Goal: Task Accomplishment & Management: Manage account settings

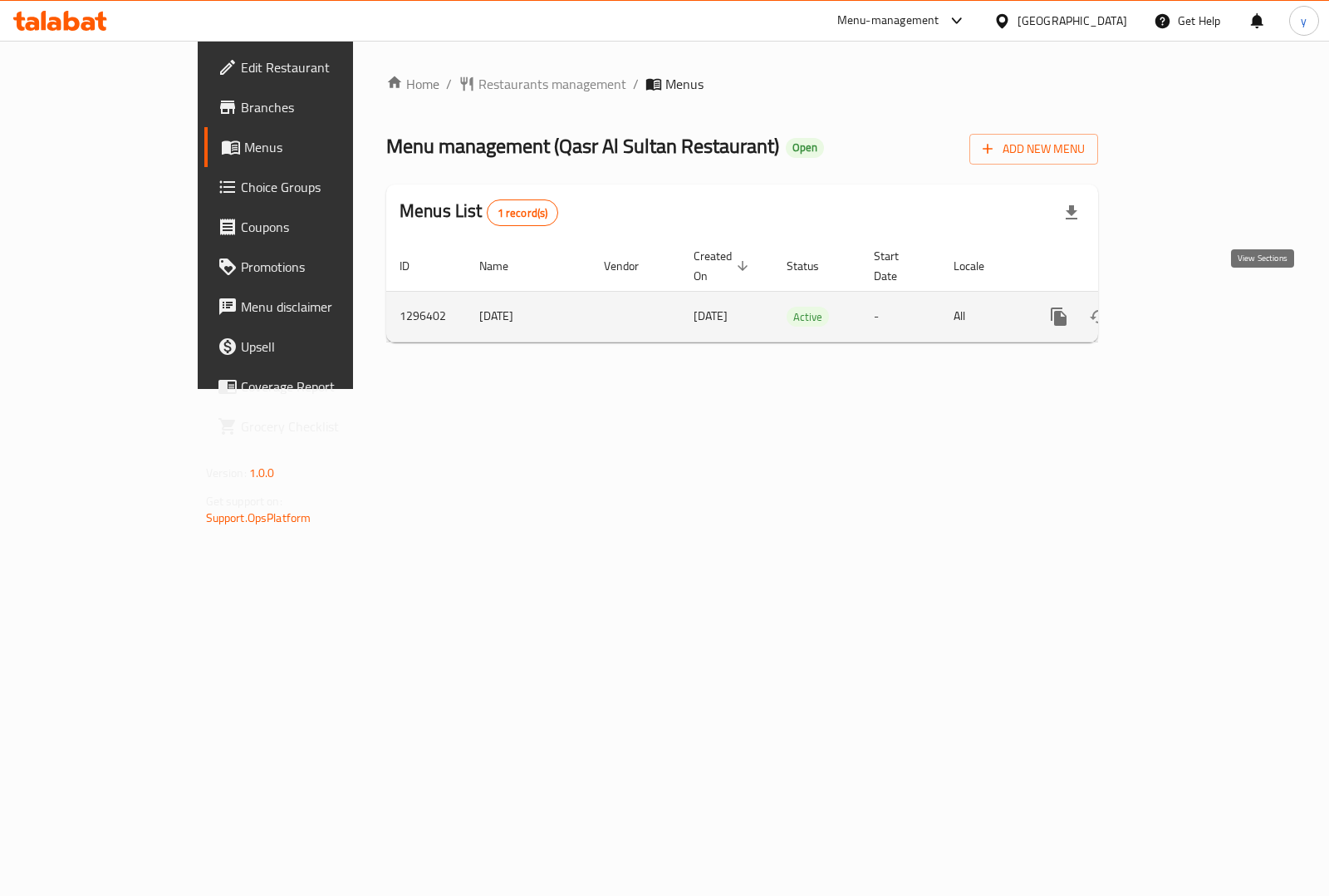
click at [1189, 307] on icon "enhanced table" at bounding box center [1179, 317] width 20 height 20
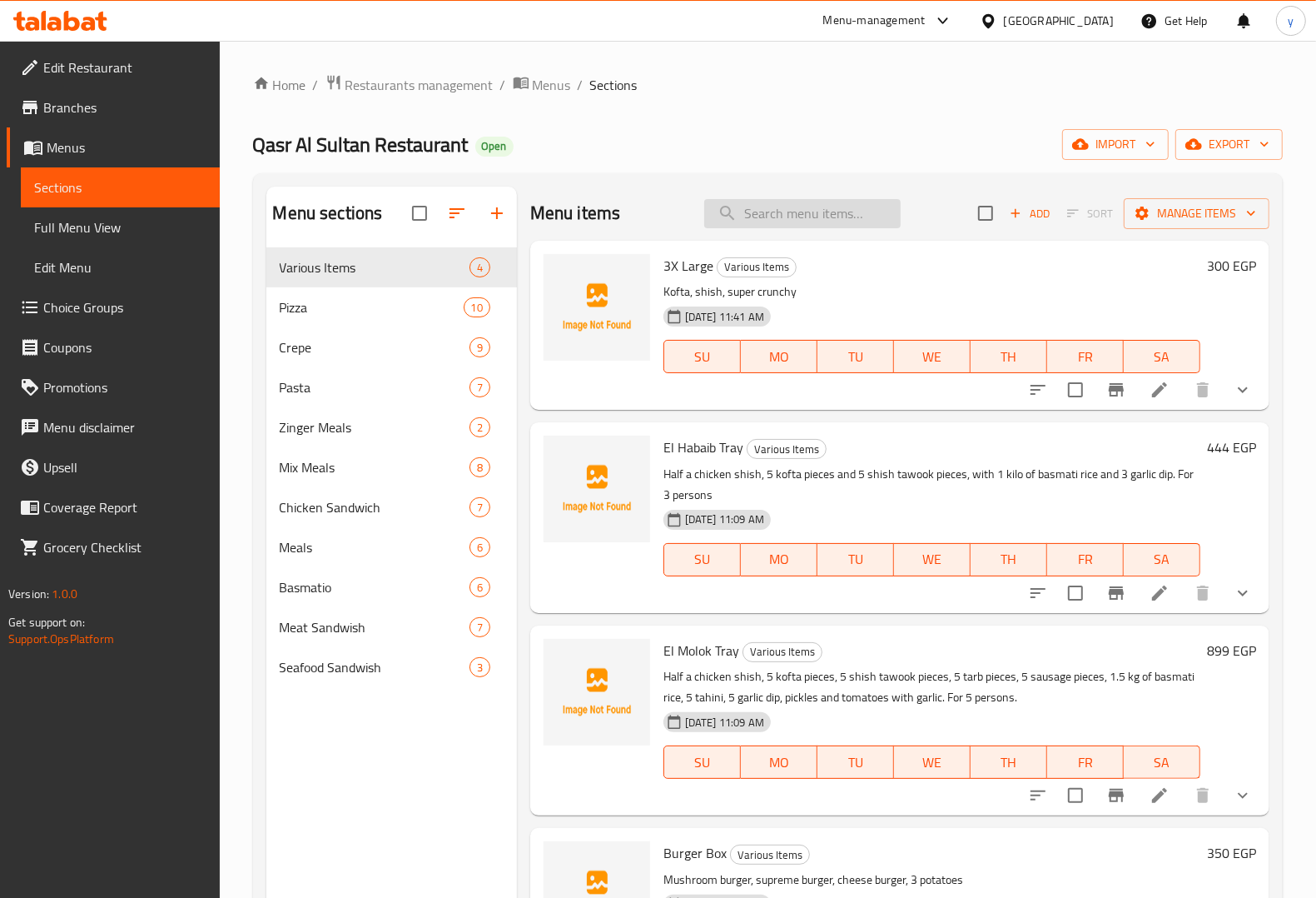
click at [757, 208] on input "search" at bounding box center [802, 213] width 196 height 29
click at [774, 218] on input "search" at bounding box center [802, 213] width 196 height 29
paste input "3 Pieces Zinger Meal"
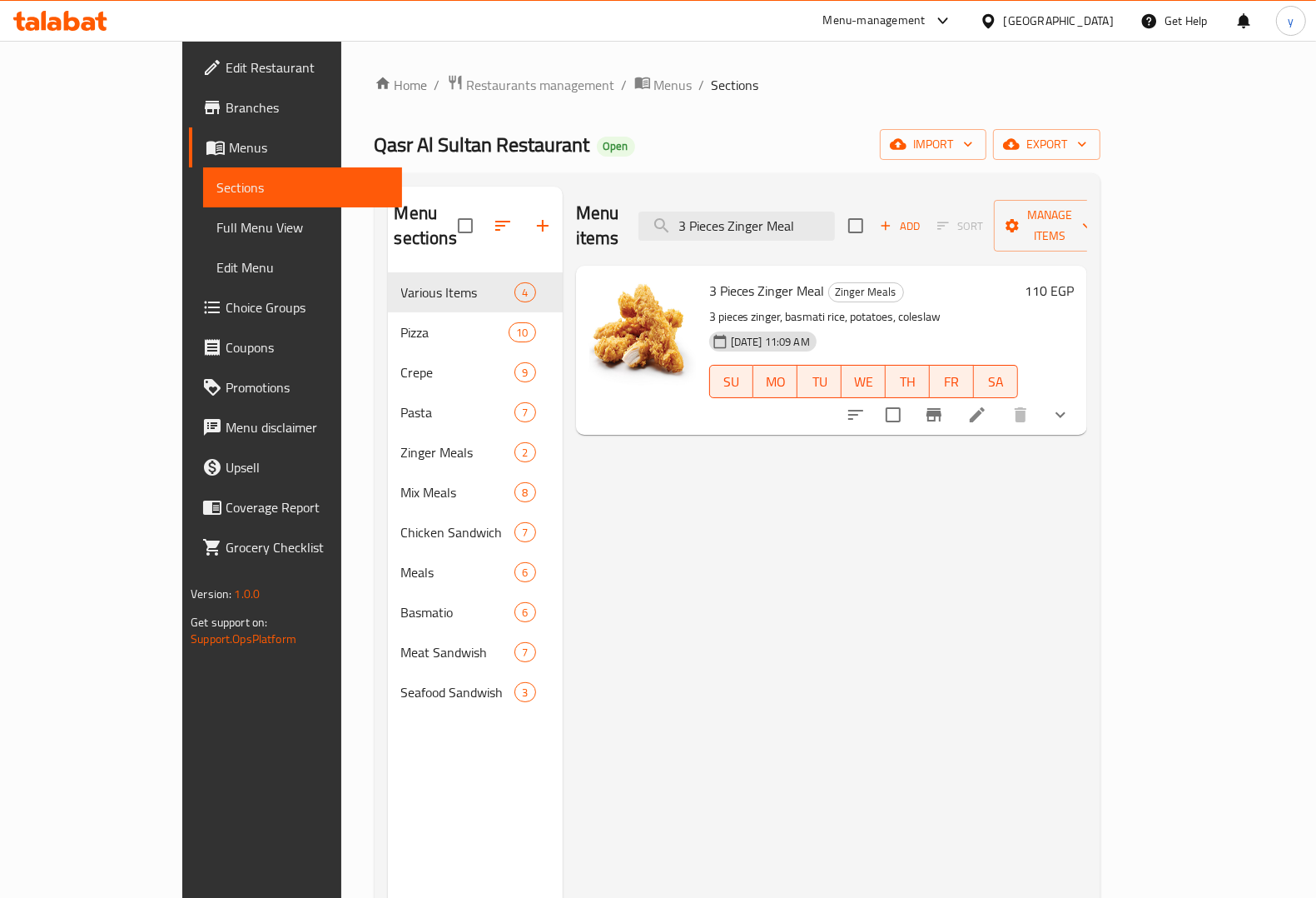
type input "3 Pieces Zinger Meal"
click at [987, 404] on icon at bounding box center [978, 415] width 20 height 20
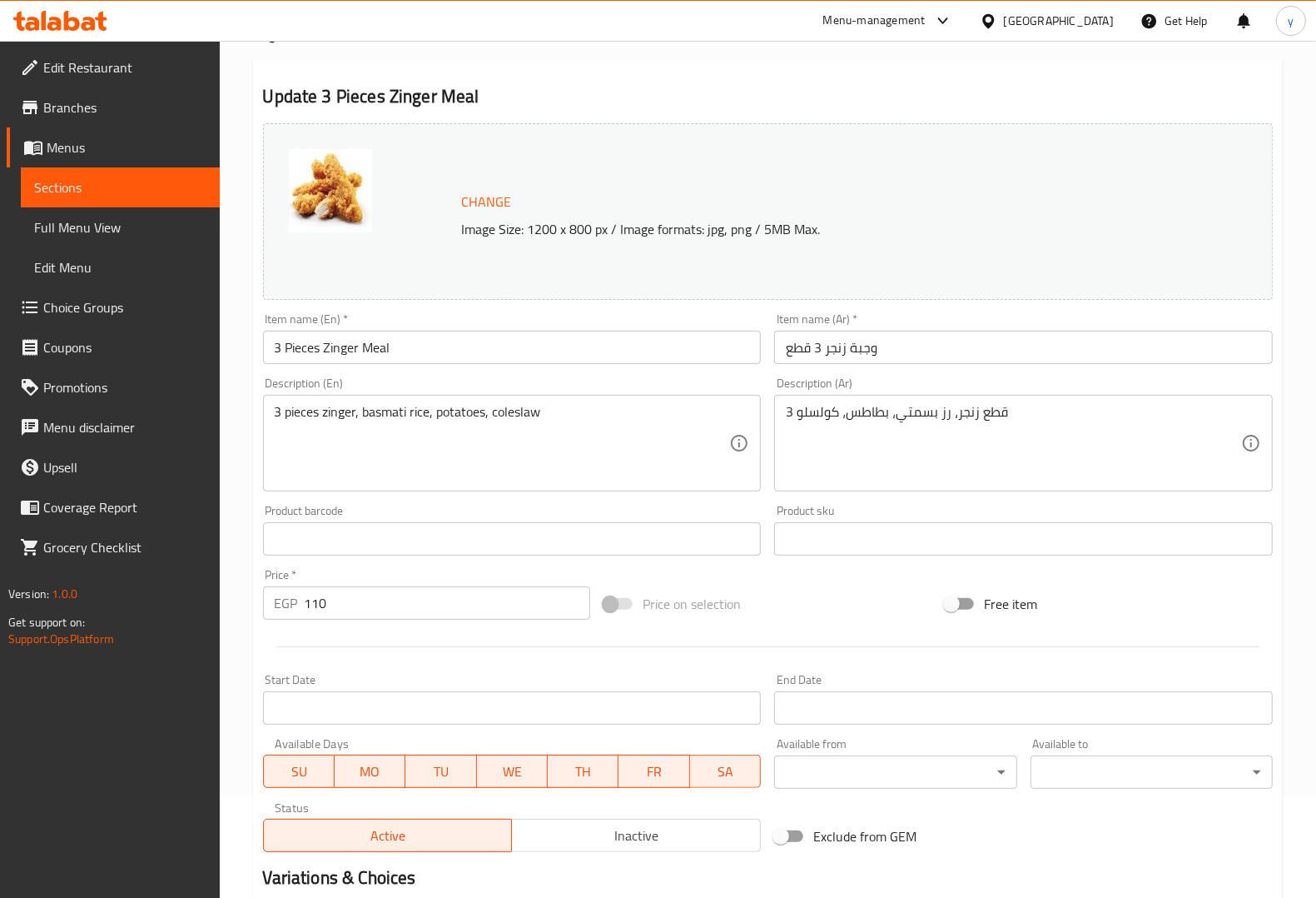
scroll to position [330, 0]
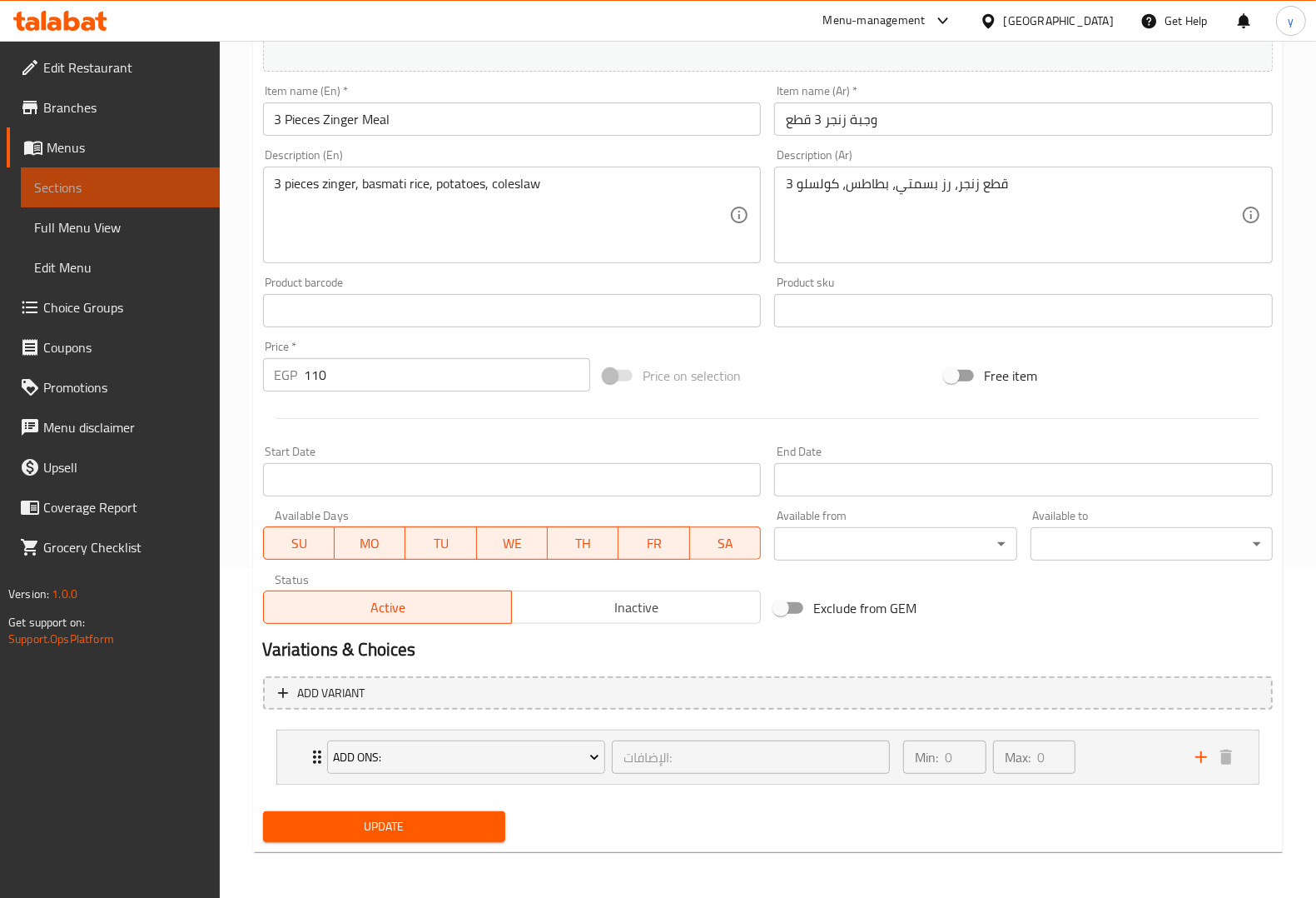
click at [97, 179] on span "Sections" at bounding box center [120, 188] width 172 height 20
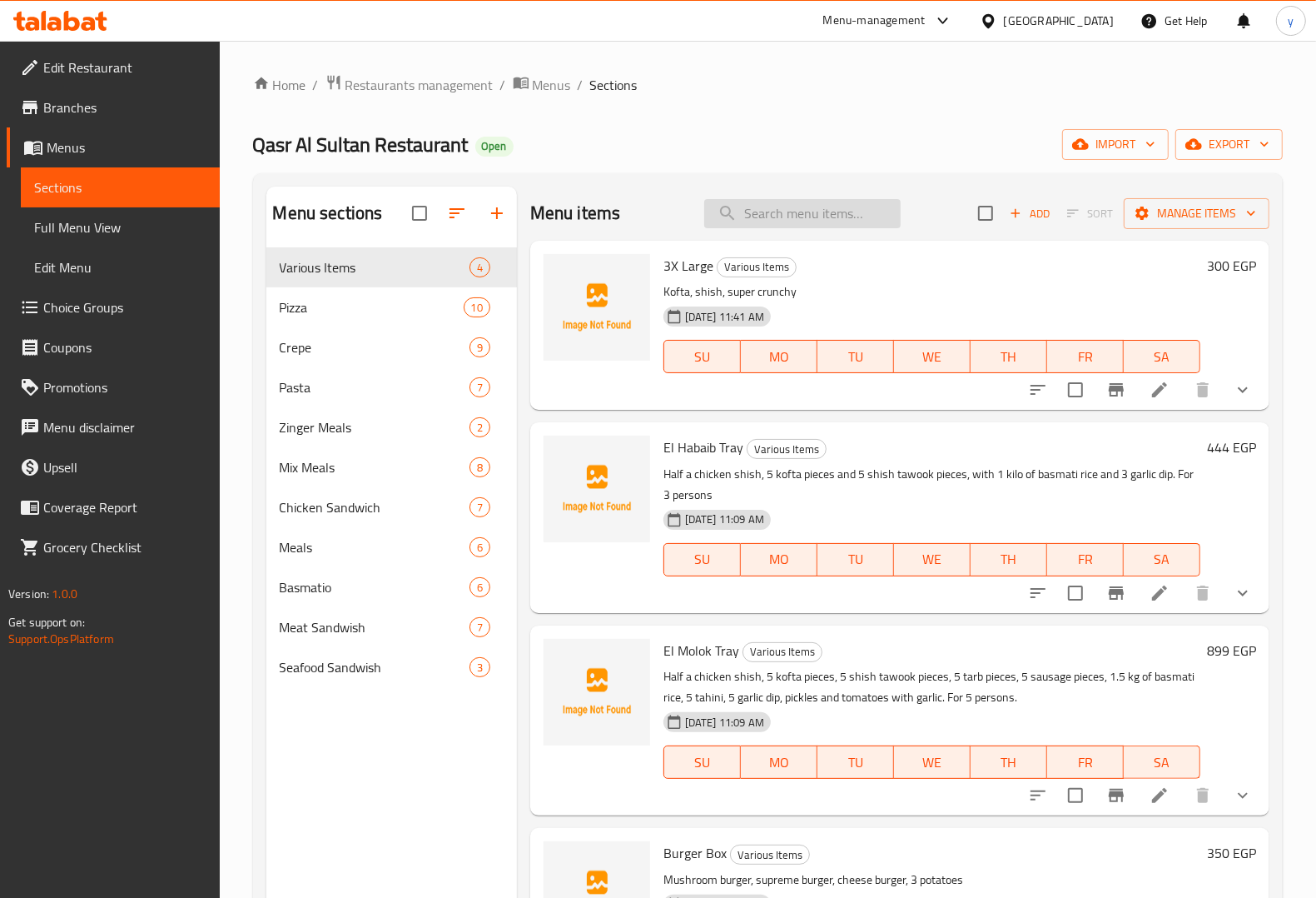
click at [843, 211] on input "search" at bounding box center [802, 213] width 196 height 29
paste input "Grilled Kofta Meal"
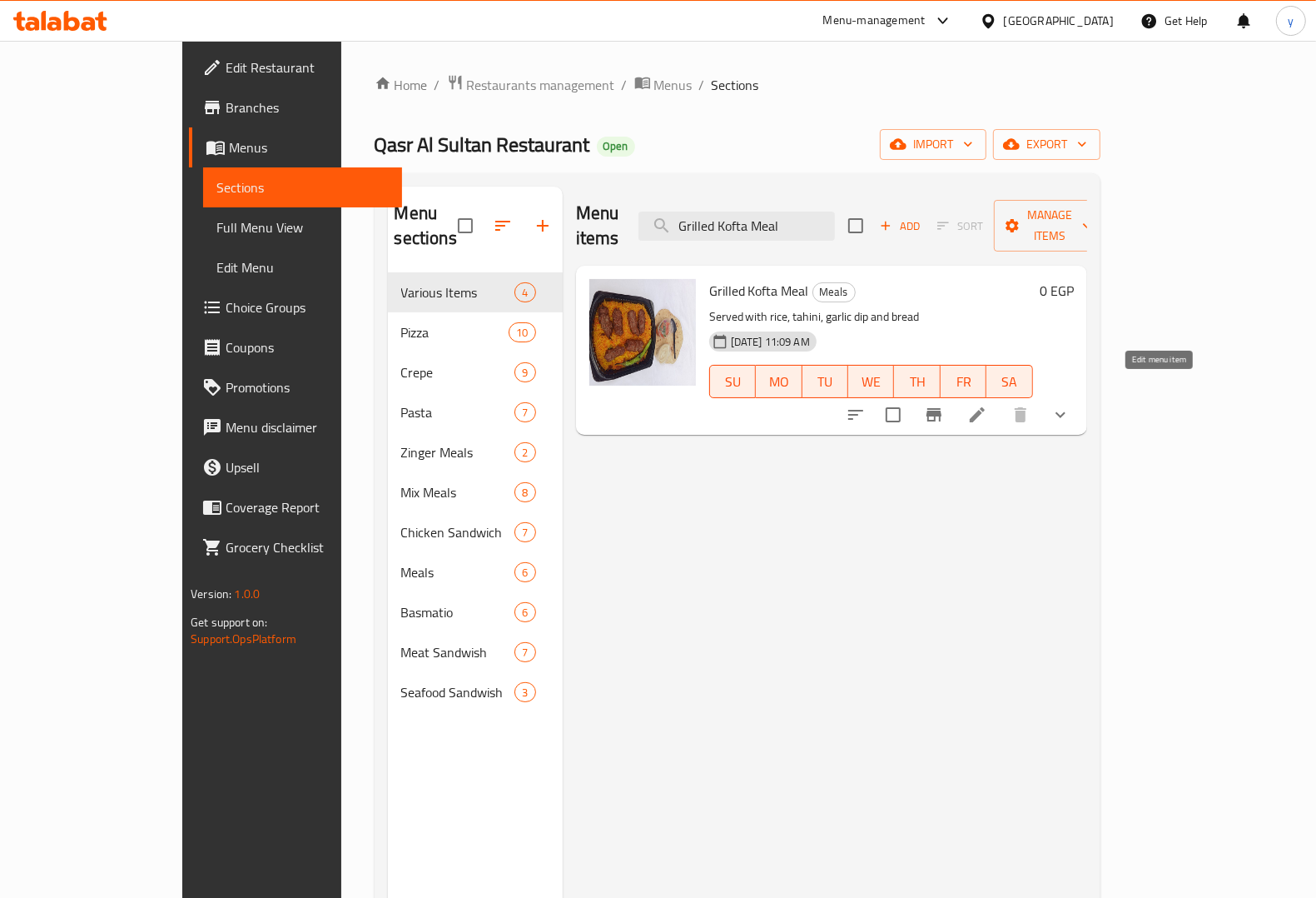
type input "Grilled Kofta Meal"
click at [987, 404] on icon at bounding box center [978, 415] width 20 height 20
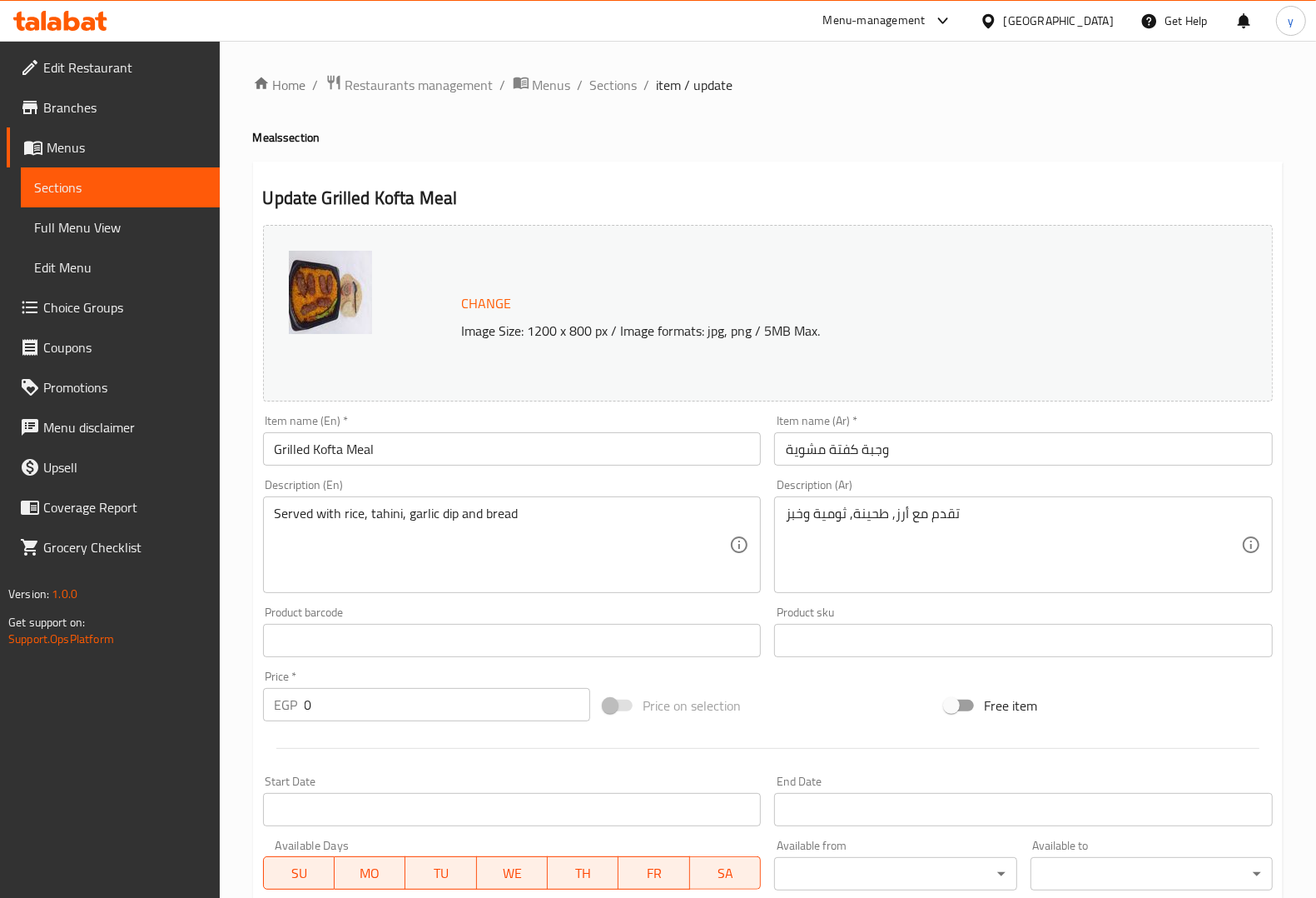
click at [102, 190] on span "Sections" at bounding box center [120, 188] width 172 height 20
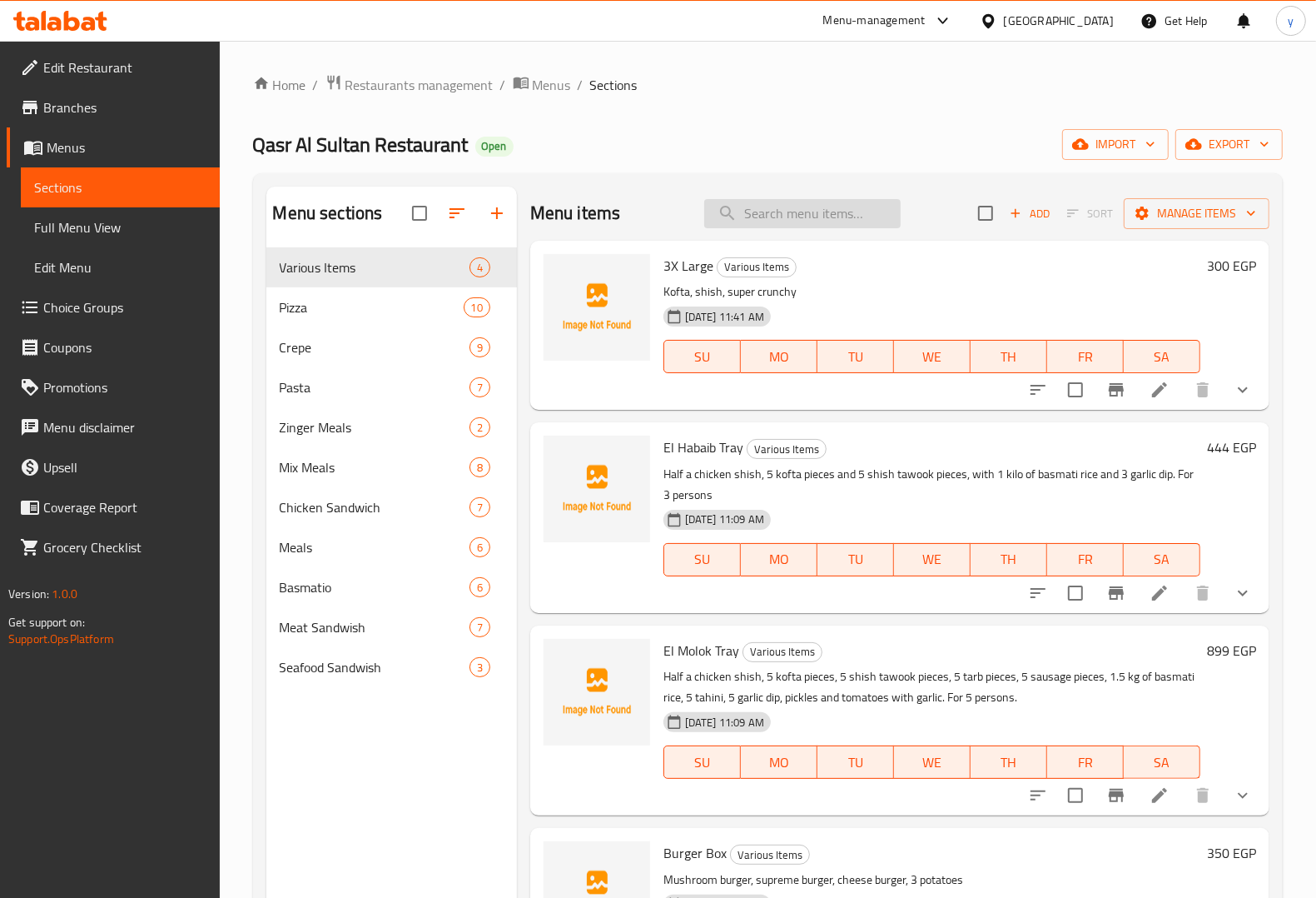
click at [813, 215] on input "search" at bounding box center [802, 213] width 196 height 29
paste input "Chicken Panee Meal"
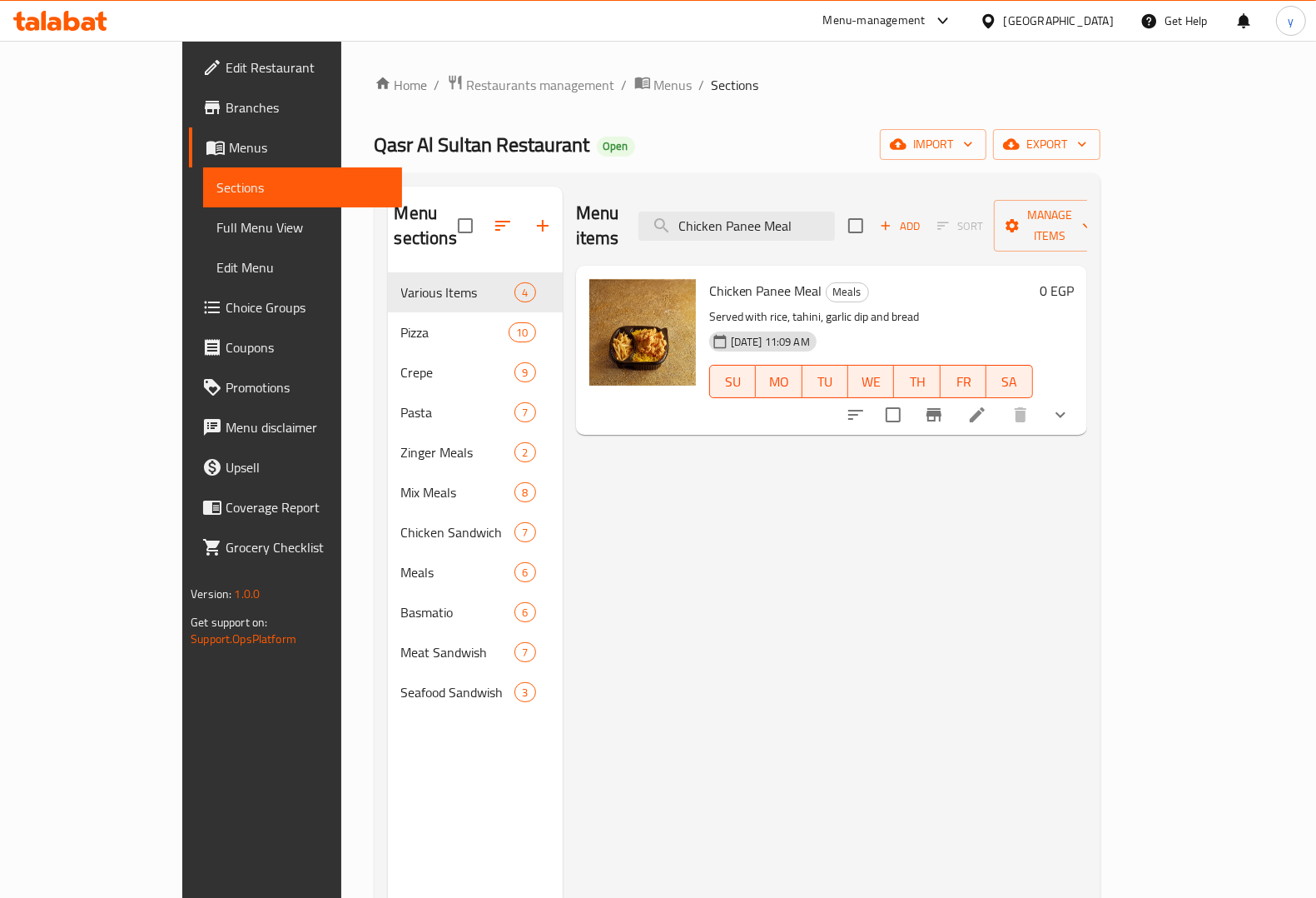
type input "Chicken Panee Meal"
click at [987, 404] on icon at bounding box center [978, 415] width 20 height 20
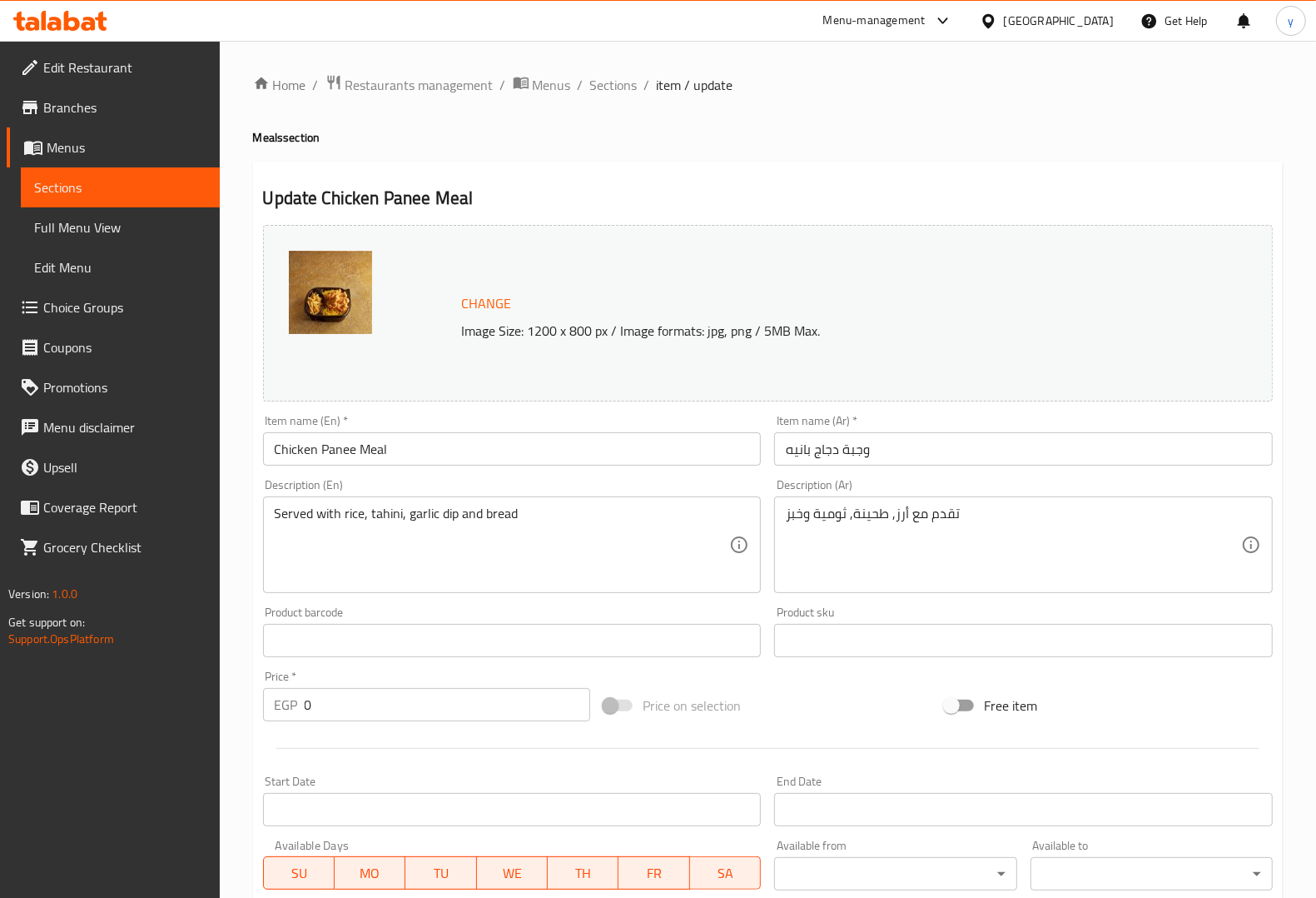
click at [92, 172] on link "Sections" at bounding box center [120, 187] width 199 height 40
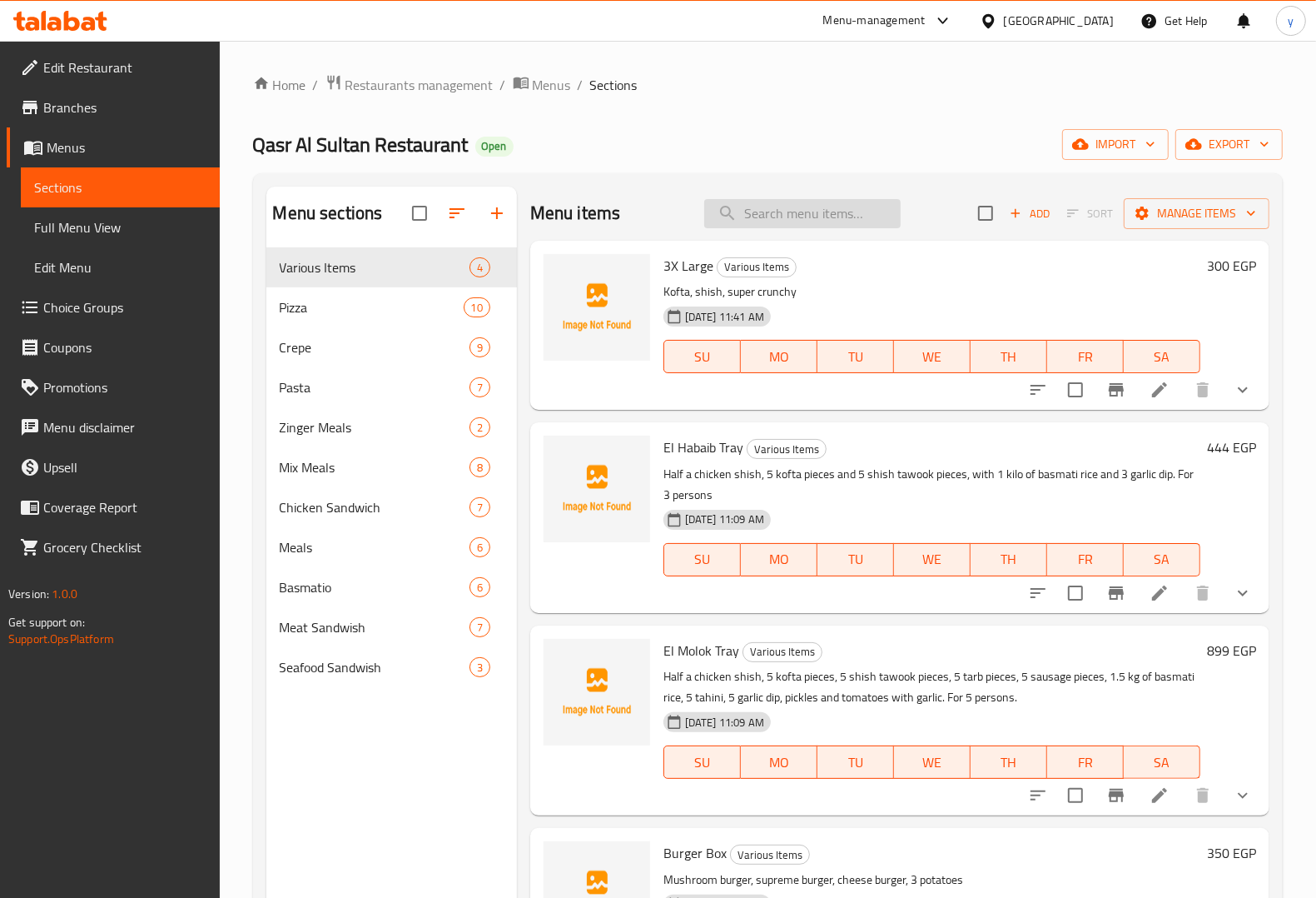
click at [799, 209] on input "search" at bounding box center [802, 213] width 196 height 29
paste input "Chicken Crunchy Meal"
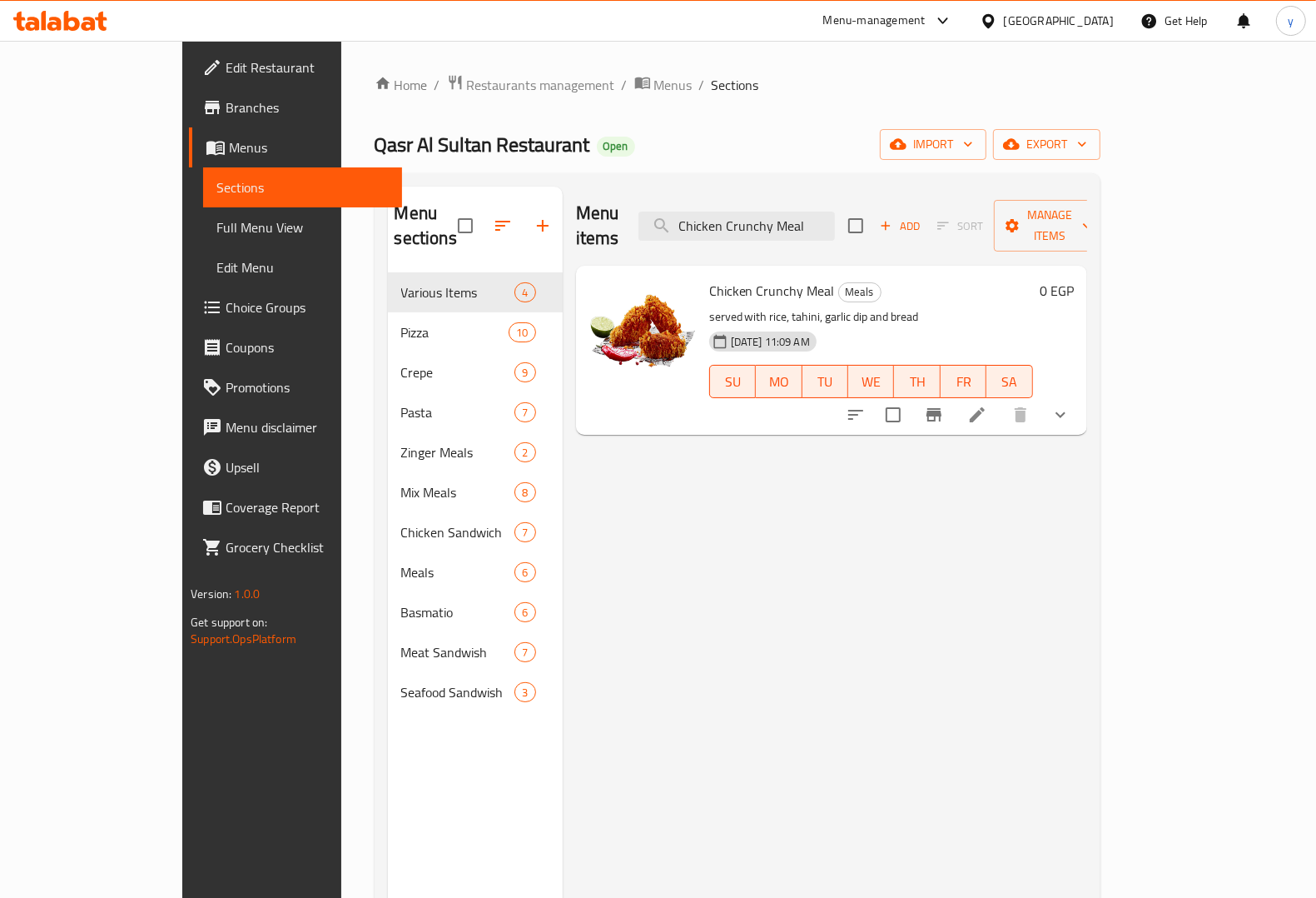
type input "Chicken Crunchy Meal"
click at [1001, 400] on li at bounding box center [978, 415] width 46 height 30
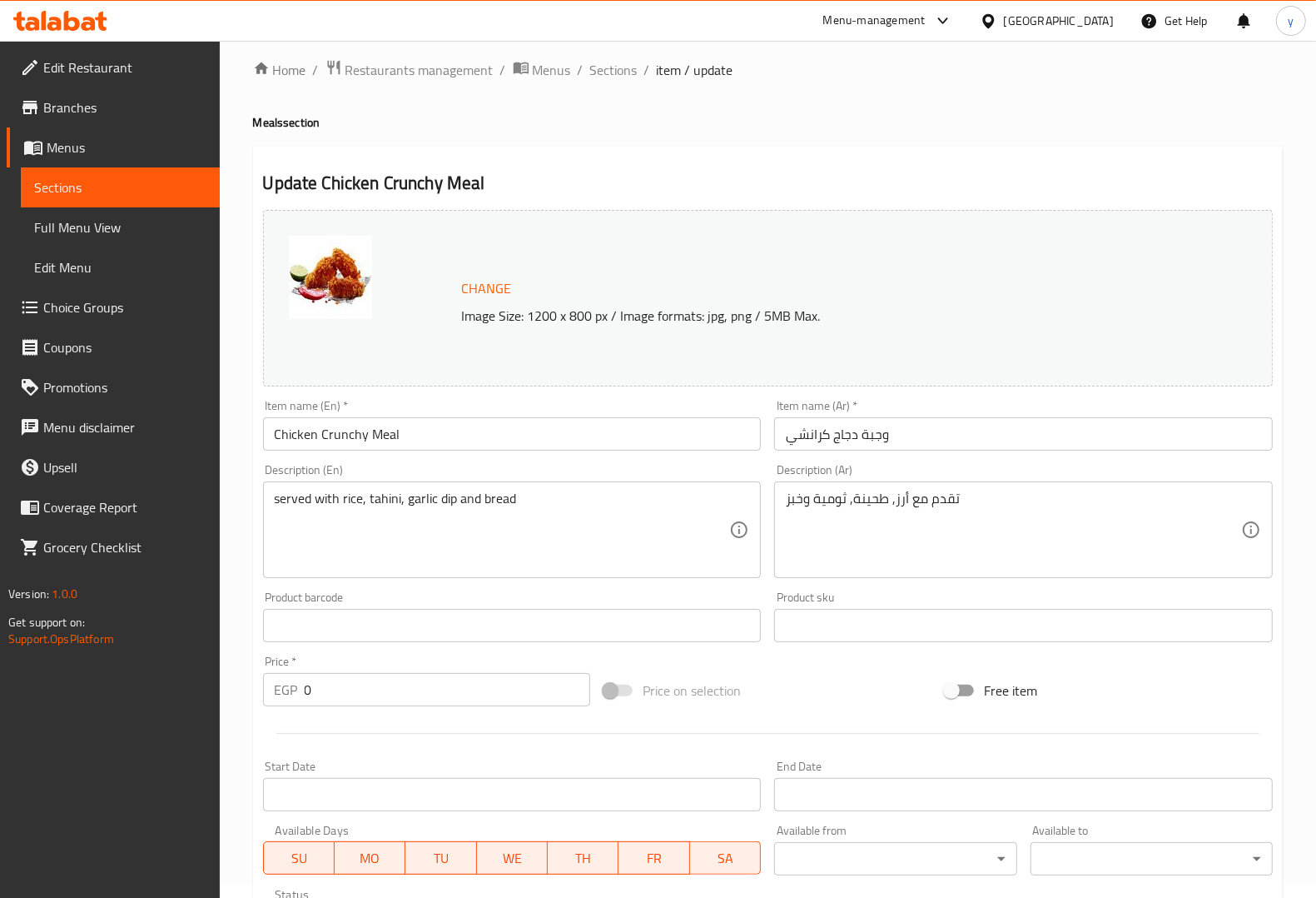
scroll to position [625, 0]
